Goal: Transaction & Acquisition: Purchase product/service

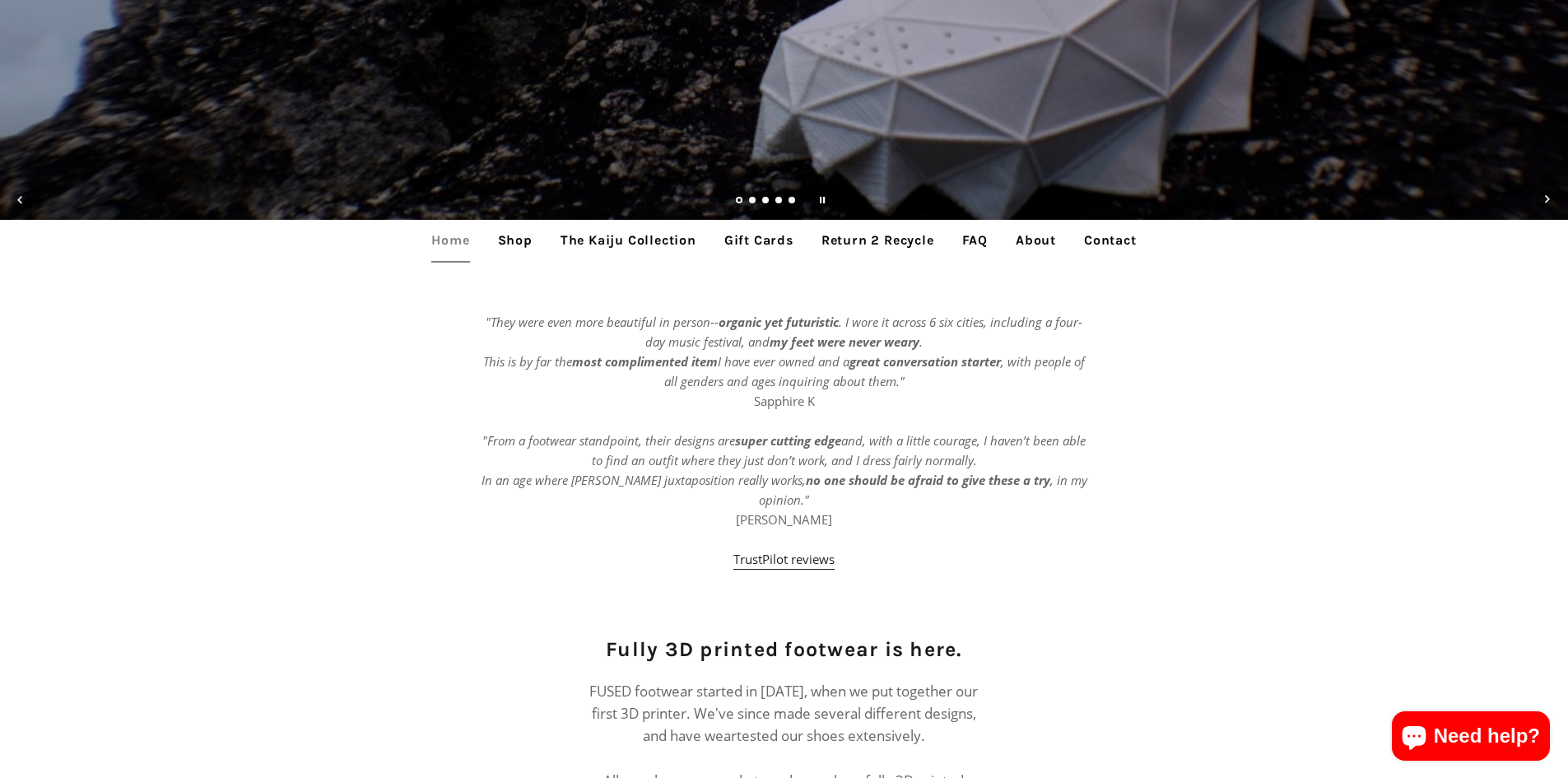
scroll to position [412, 0]
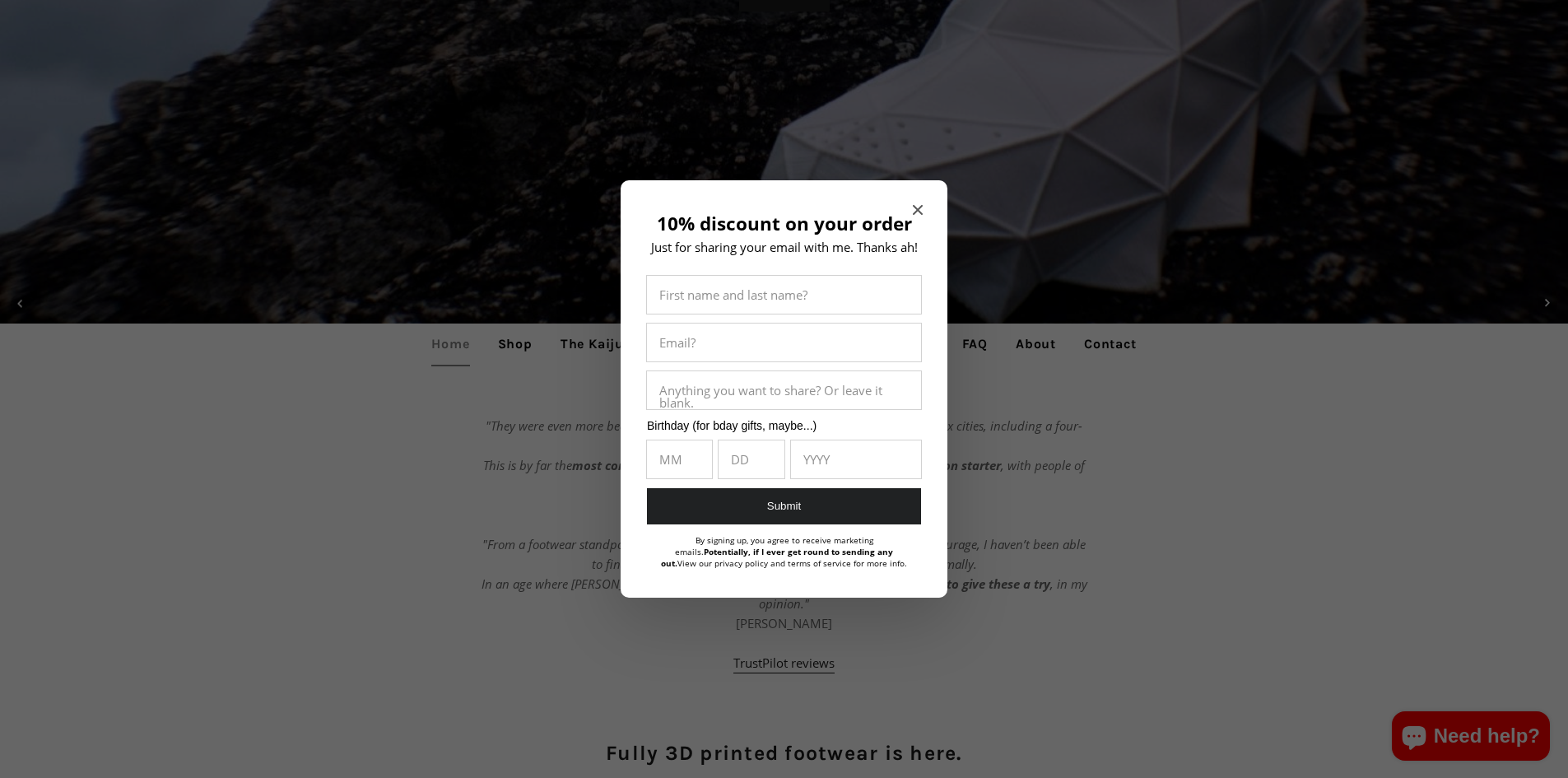
click at [517, 341] on div at bounding box center [784, 389] width 1568 height 778
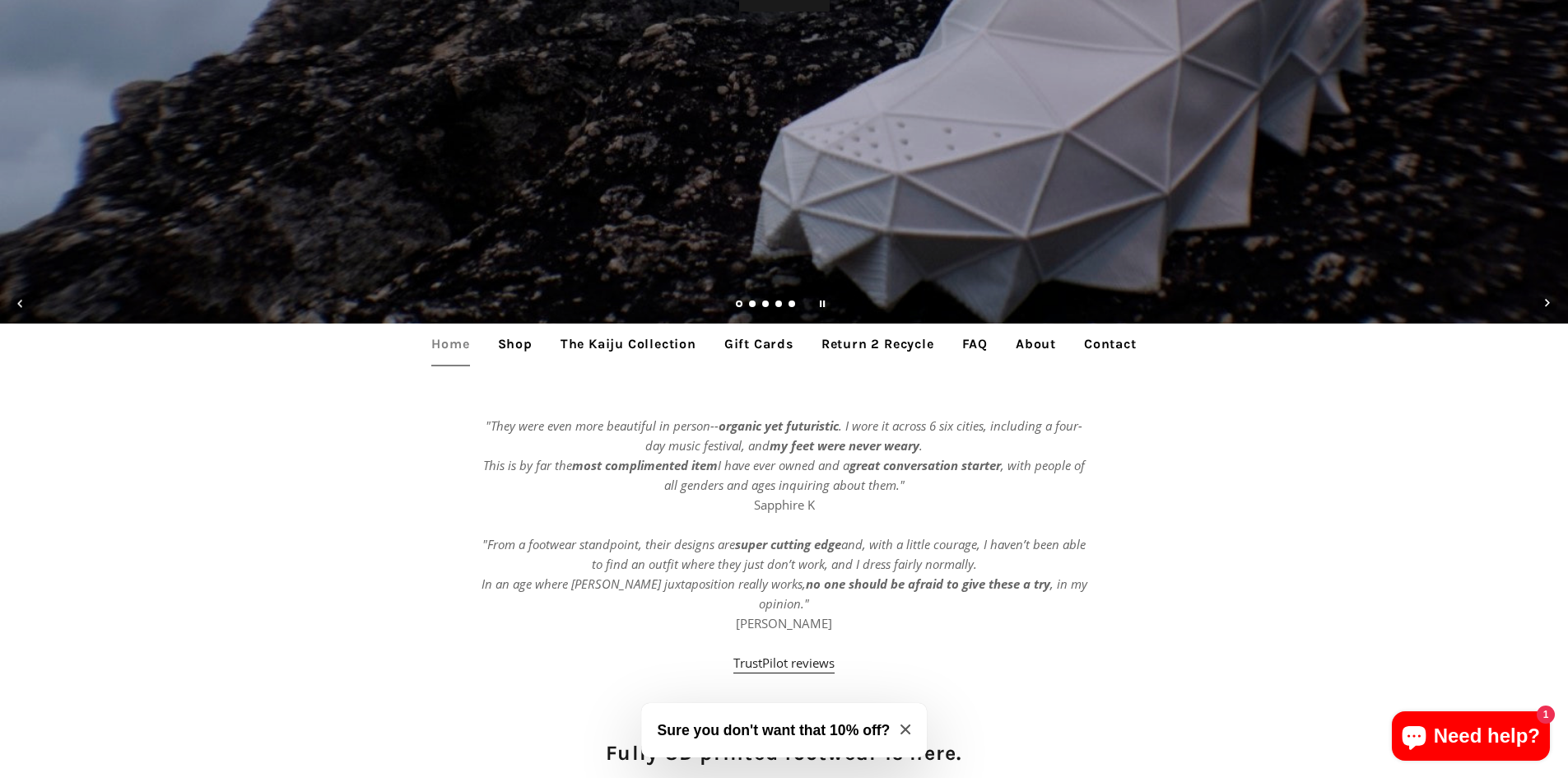
click at [502, 343] on link "Shop" at bounding box center [516, 344] width 59 height 42
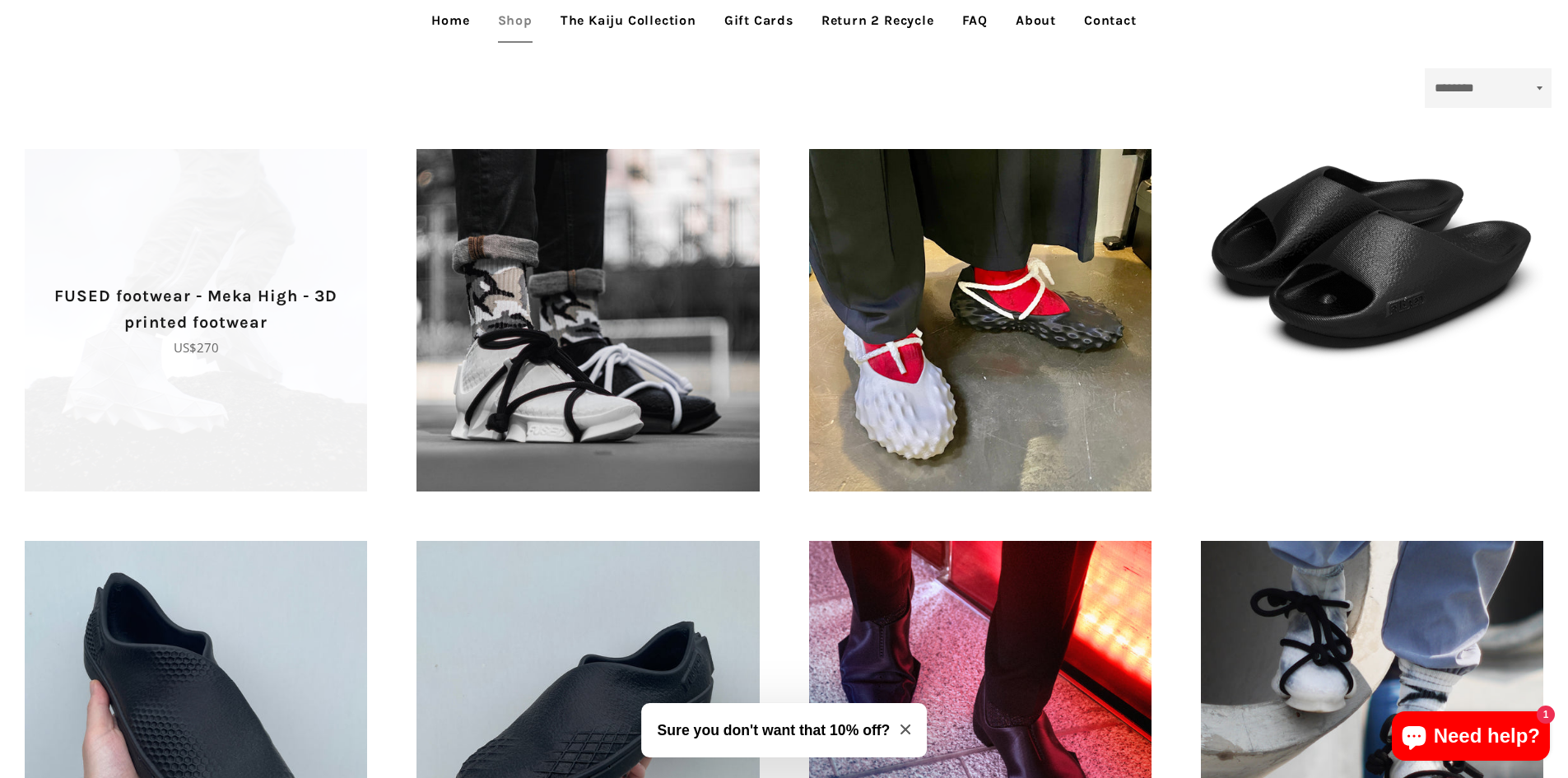
scroll to position [412, 0]
